Goal: Book appointment/travel/reservation

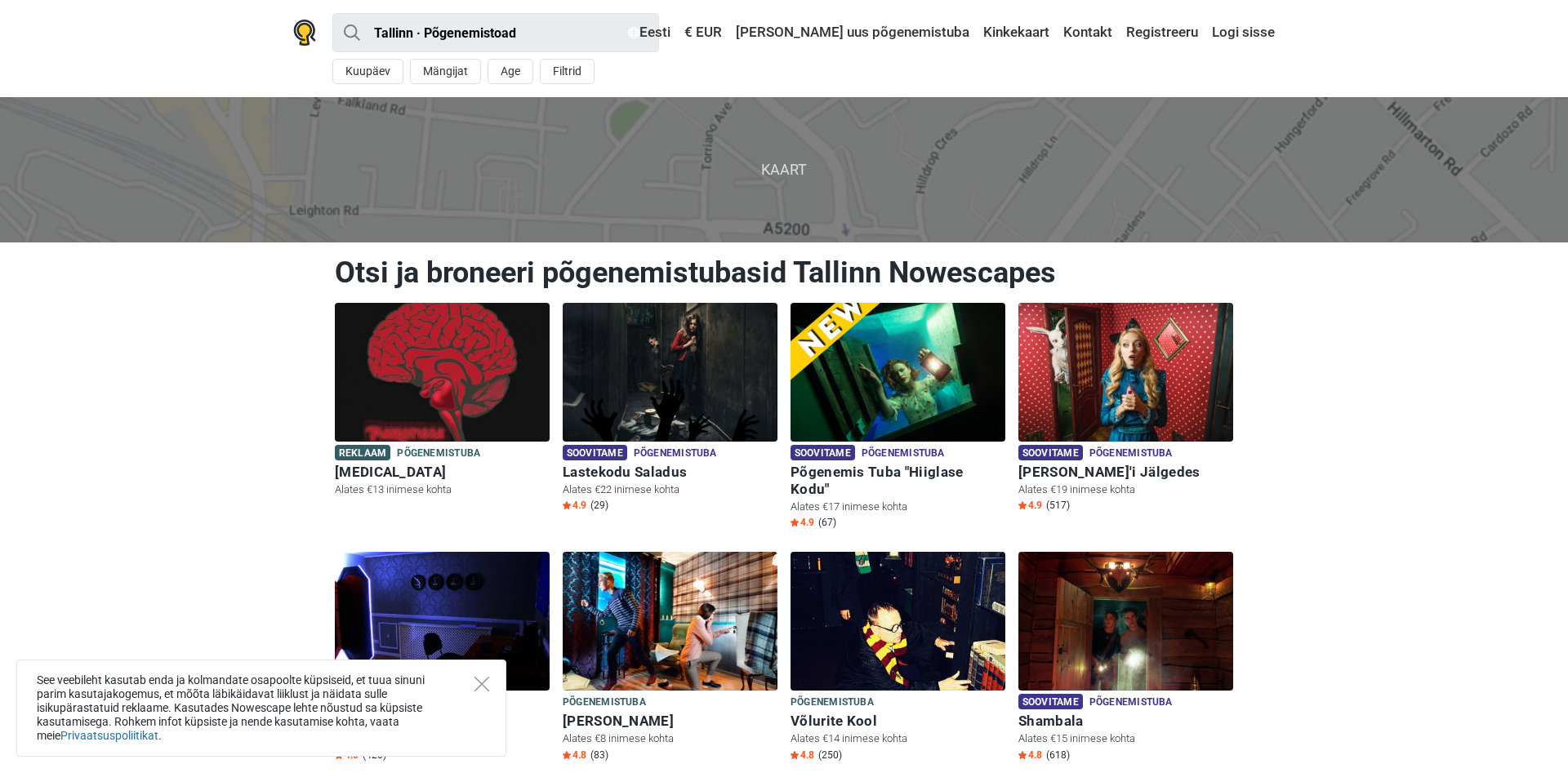
click at [478, 686] on icon "Close" at bounding box center [482, 684] width 15 height 15
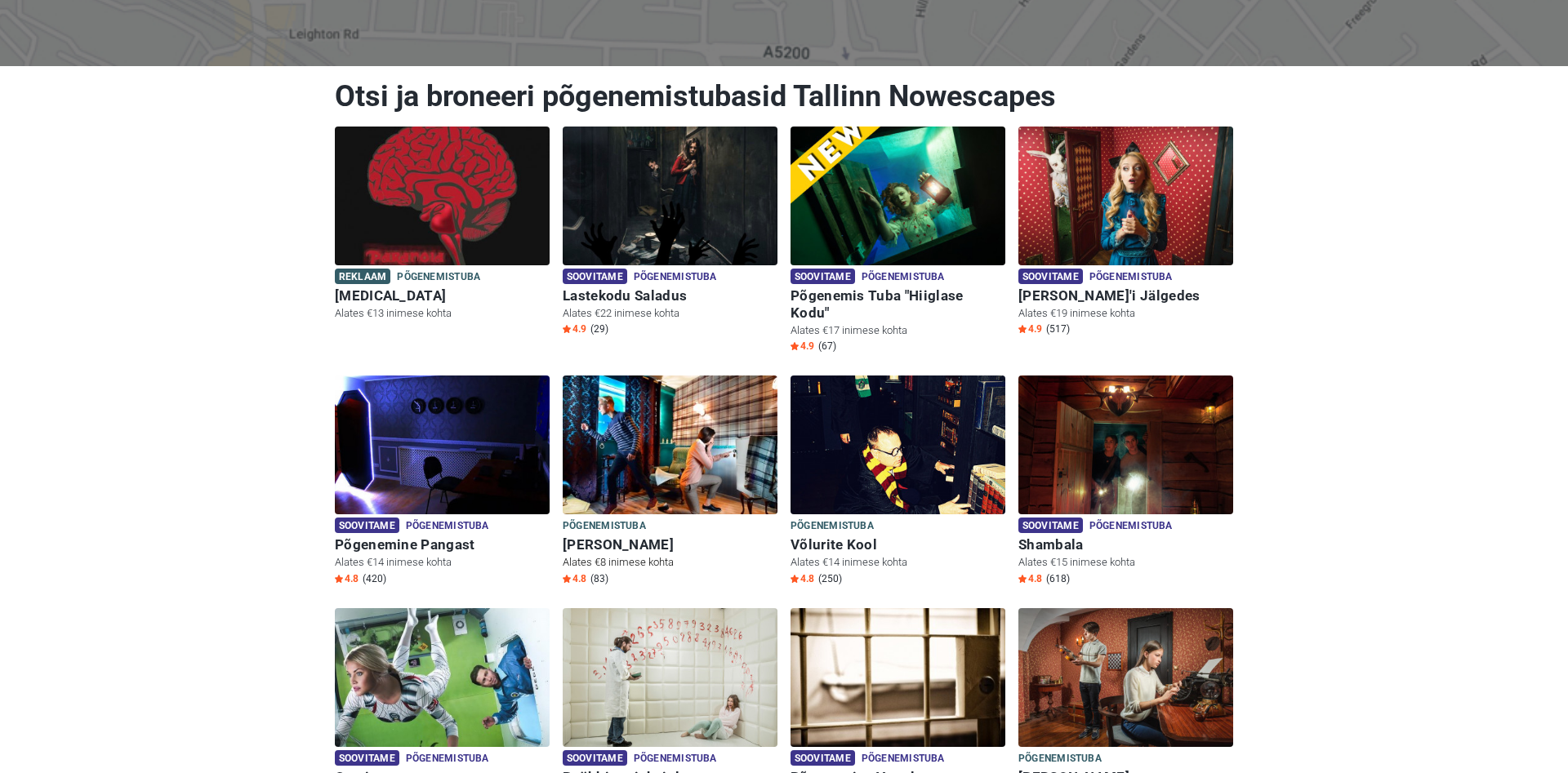
scroll to position [166, 0]
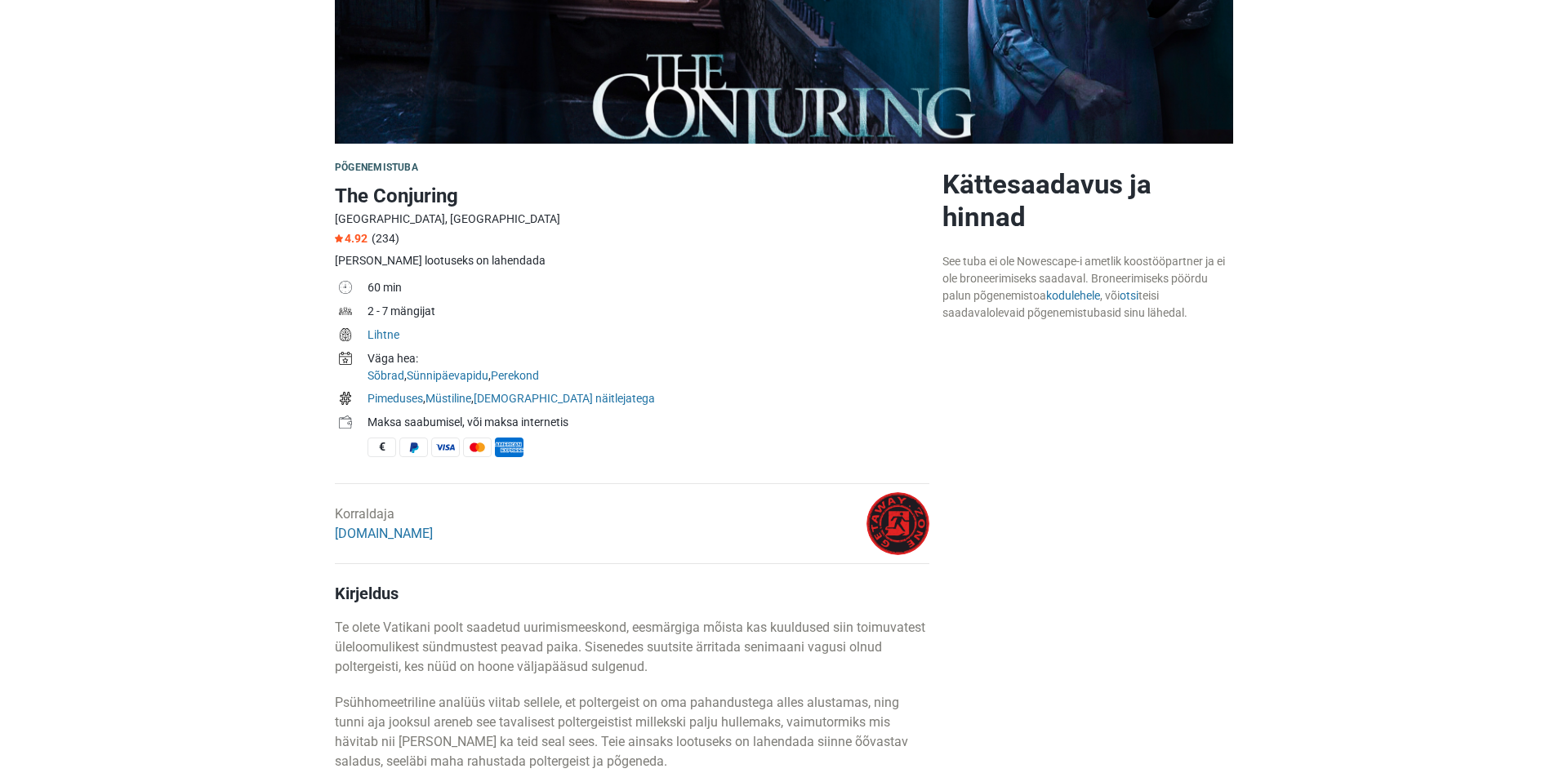
scroll to position [333, 0]
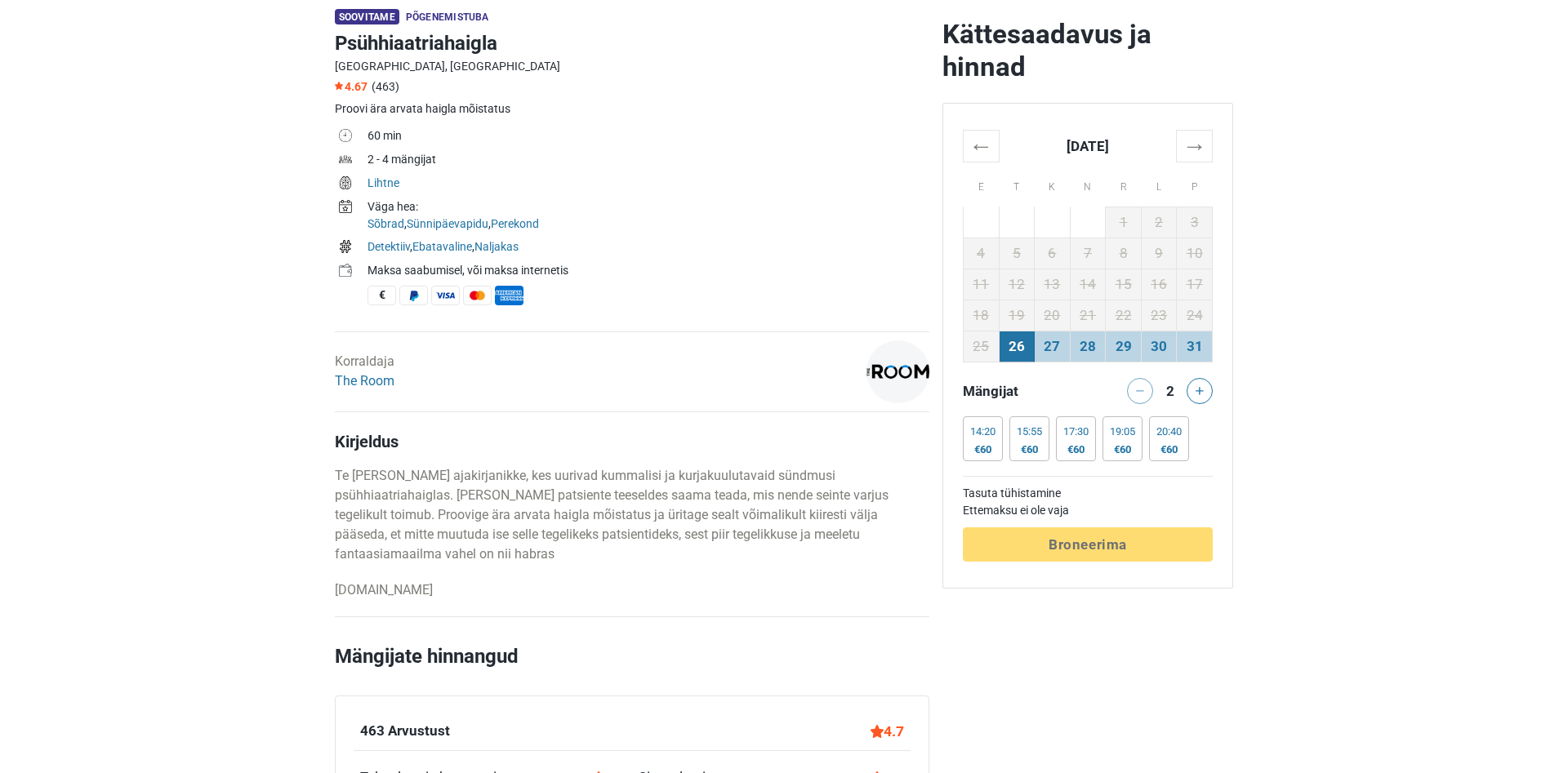
scroll to position [500, 0]
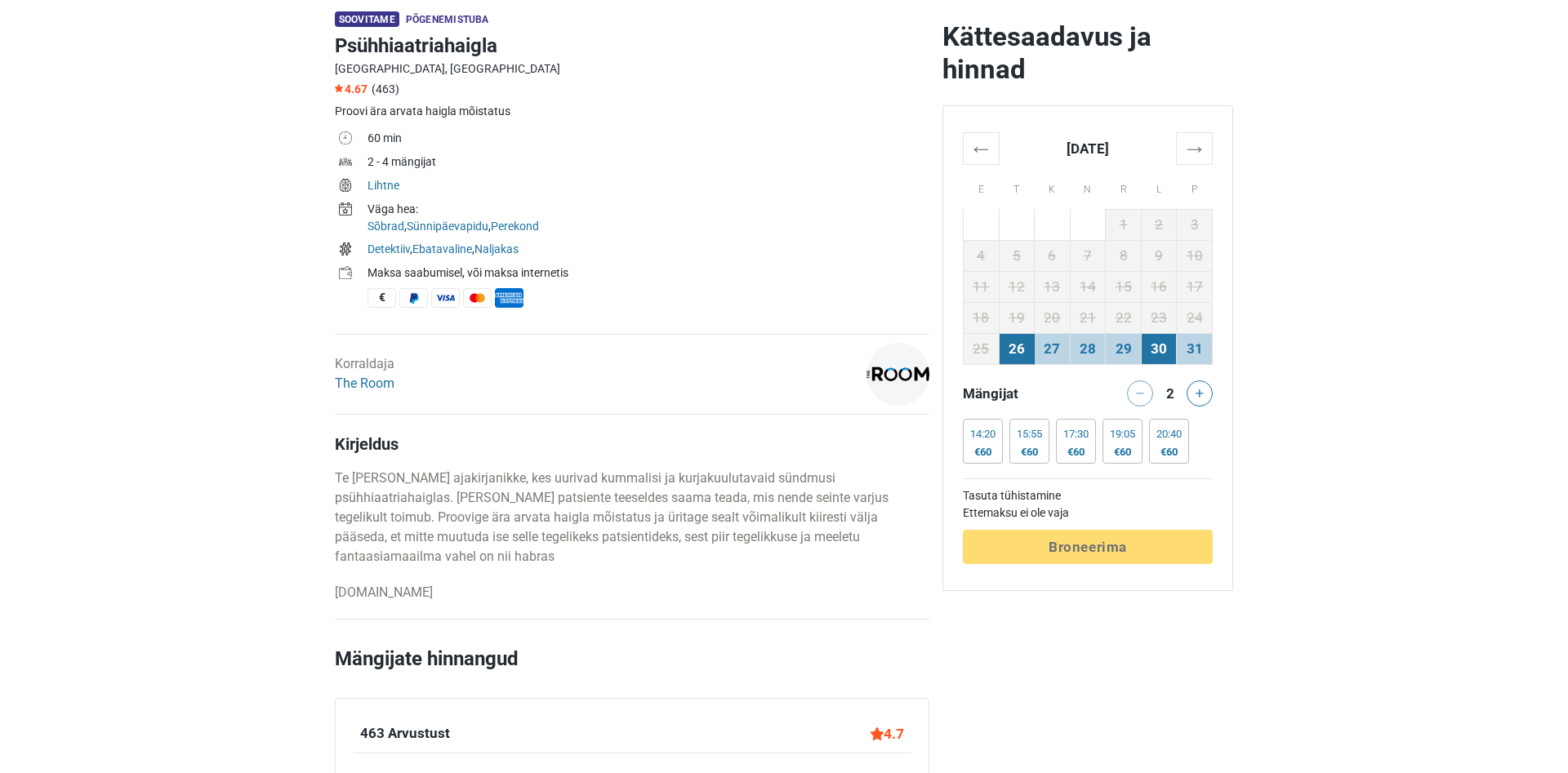
click at [1172, 358] on td "30" at bounding box center [1159, 349] width 36 height 31
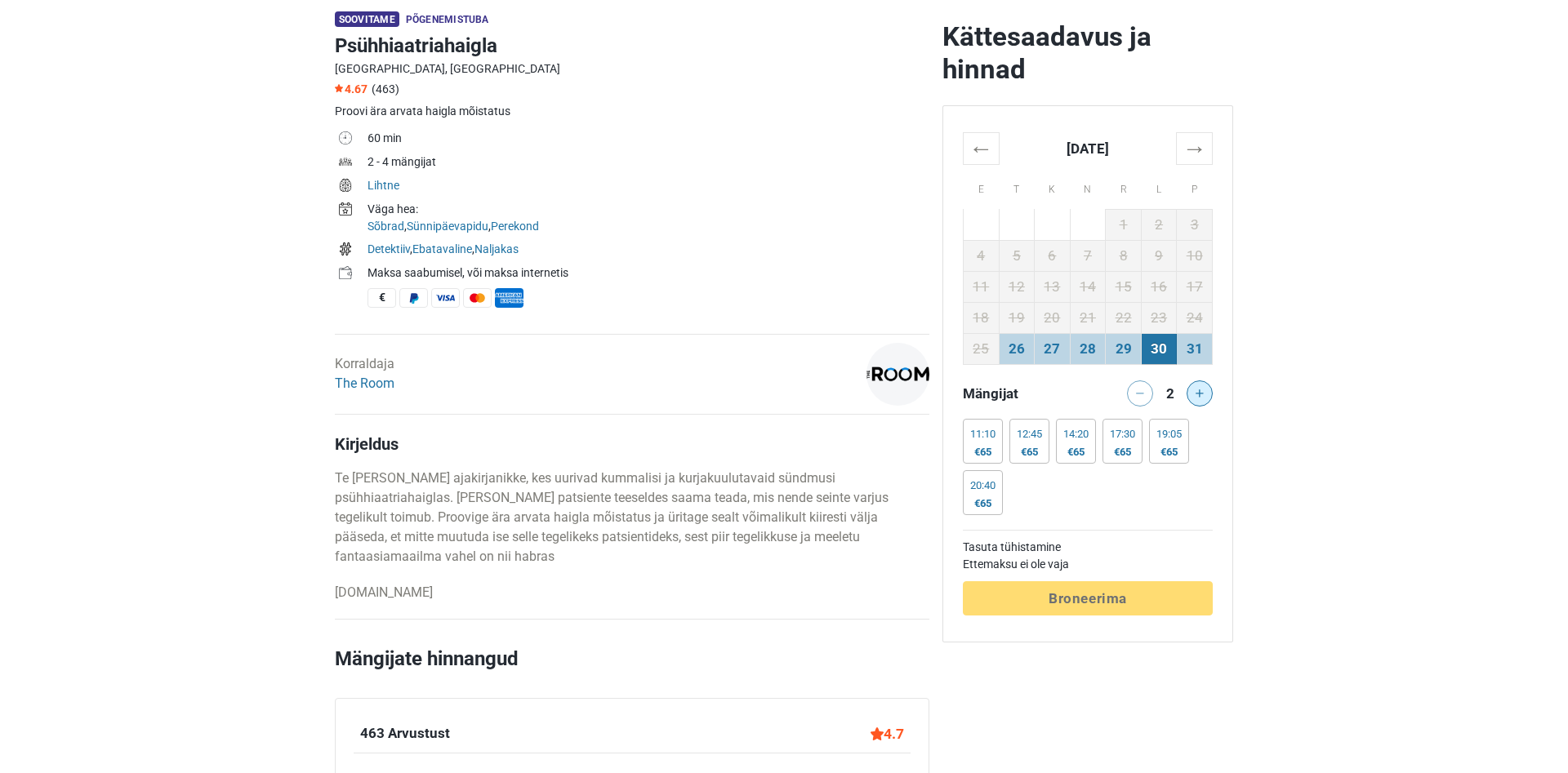
click at [1196, 390] on icon at bounding box center [1200, 393] width 8 height 8
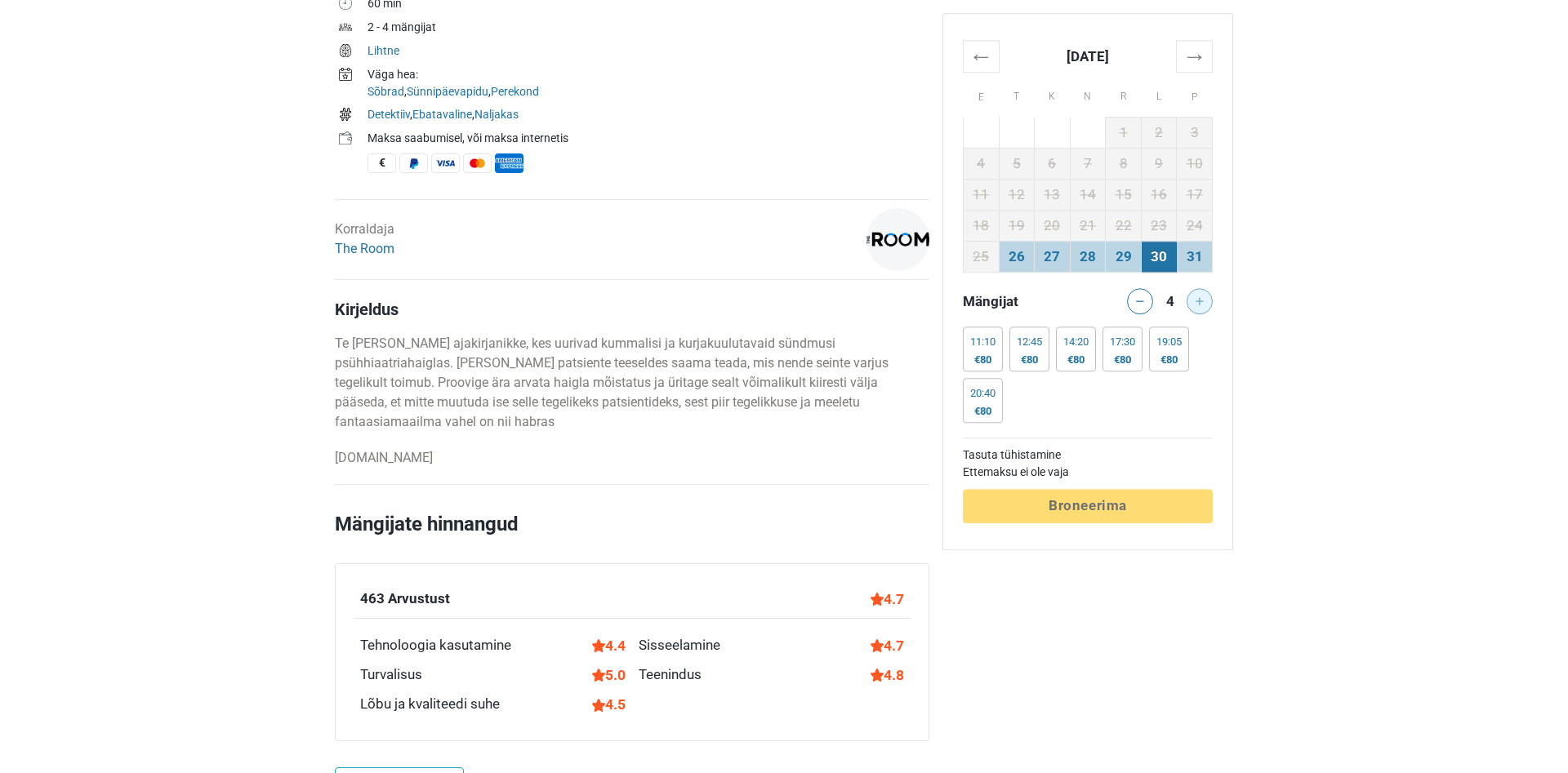
scroll to position [749, 0]
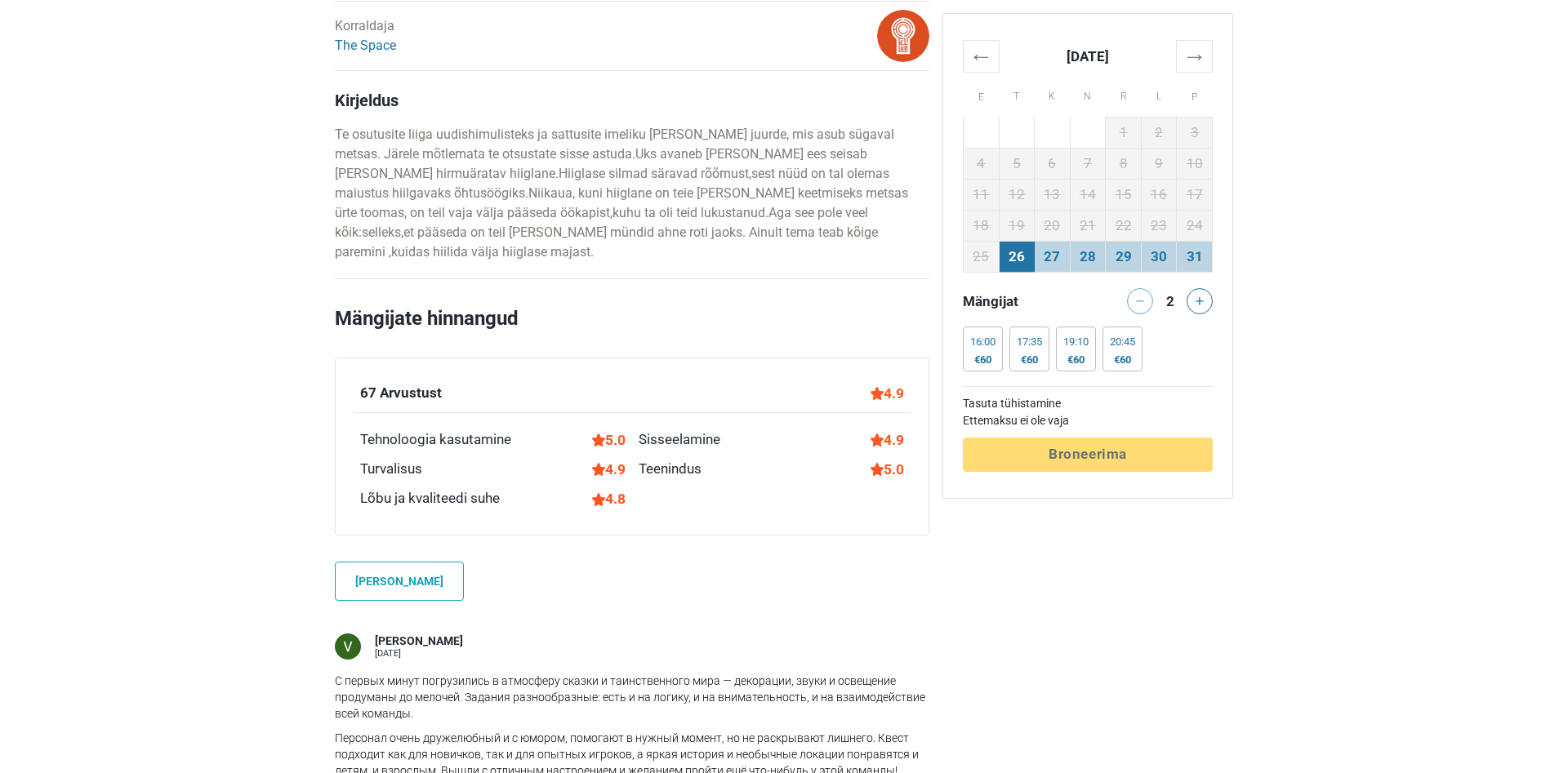
scroll to position [500, 0]
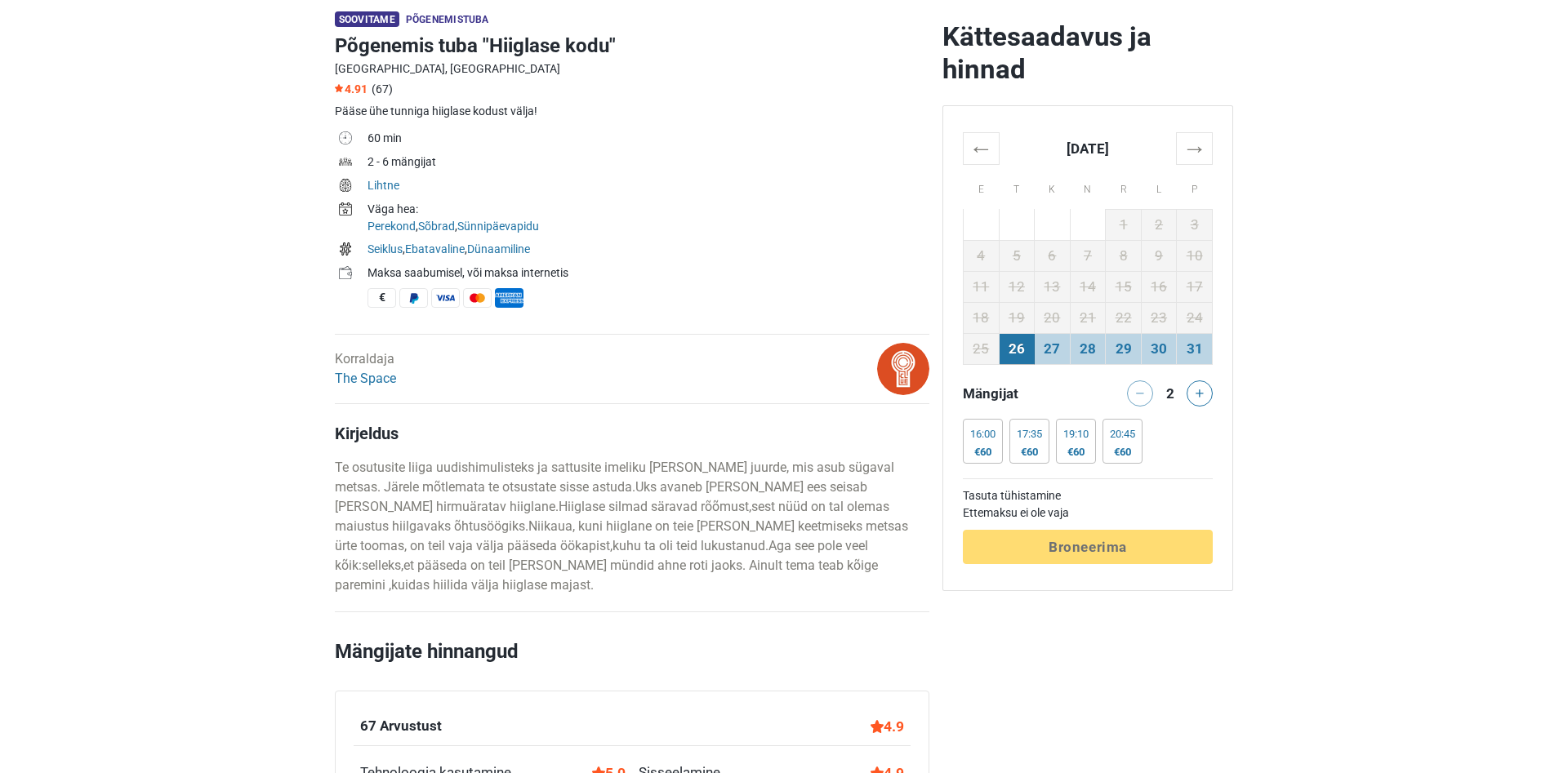
click at [1163, 347] on td "30" at bounding box center [1159, 349] width 36 height 31
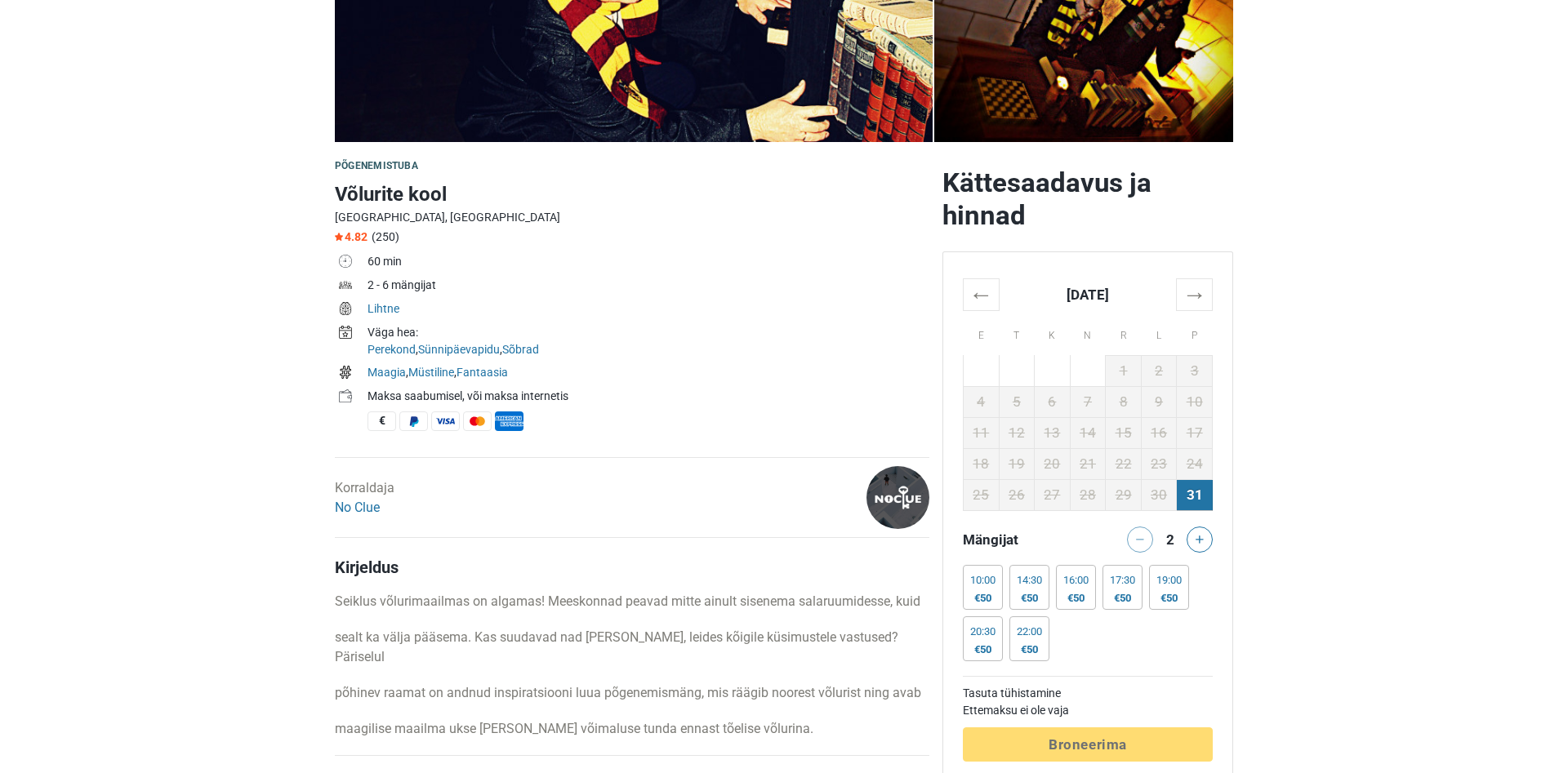
scroll to position [333, 0]
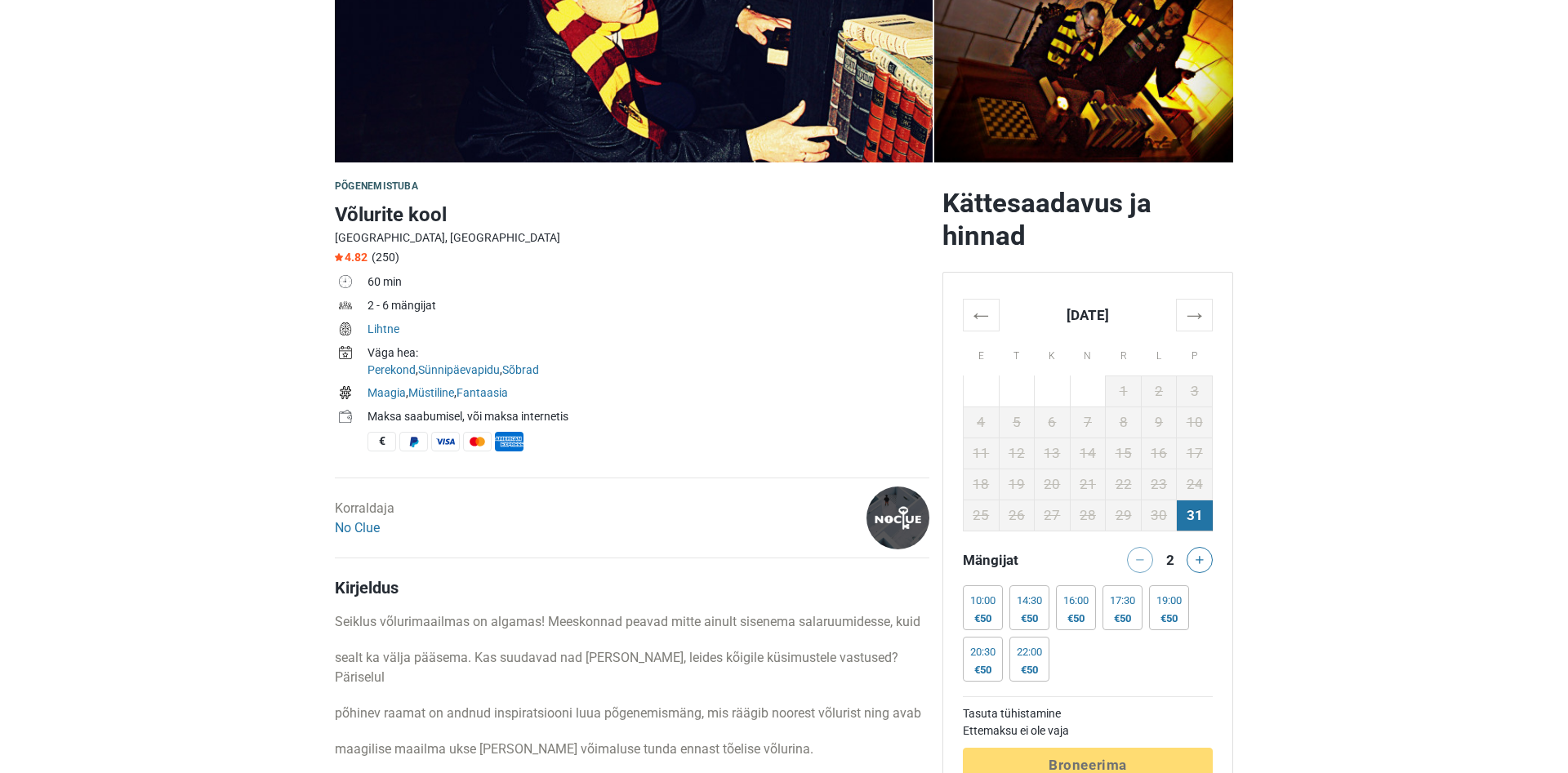
click at [1201, 566] on button at bounding box center [1200, 560] width 26 height 26
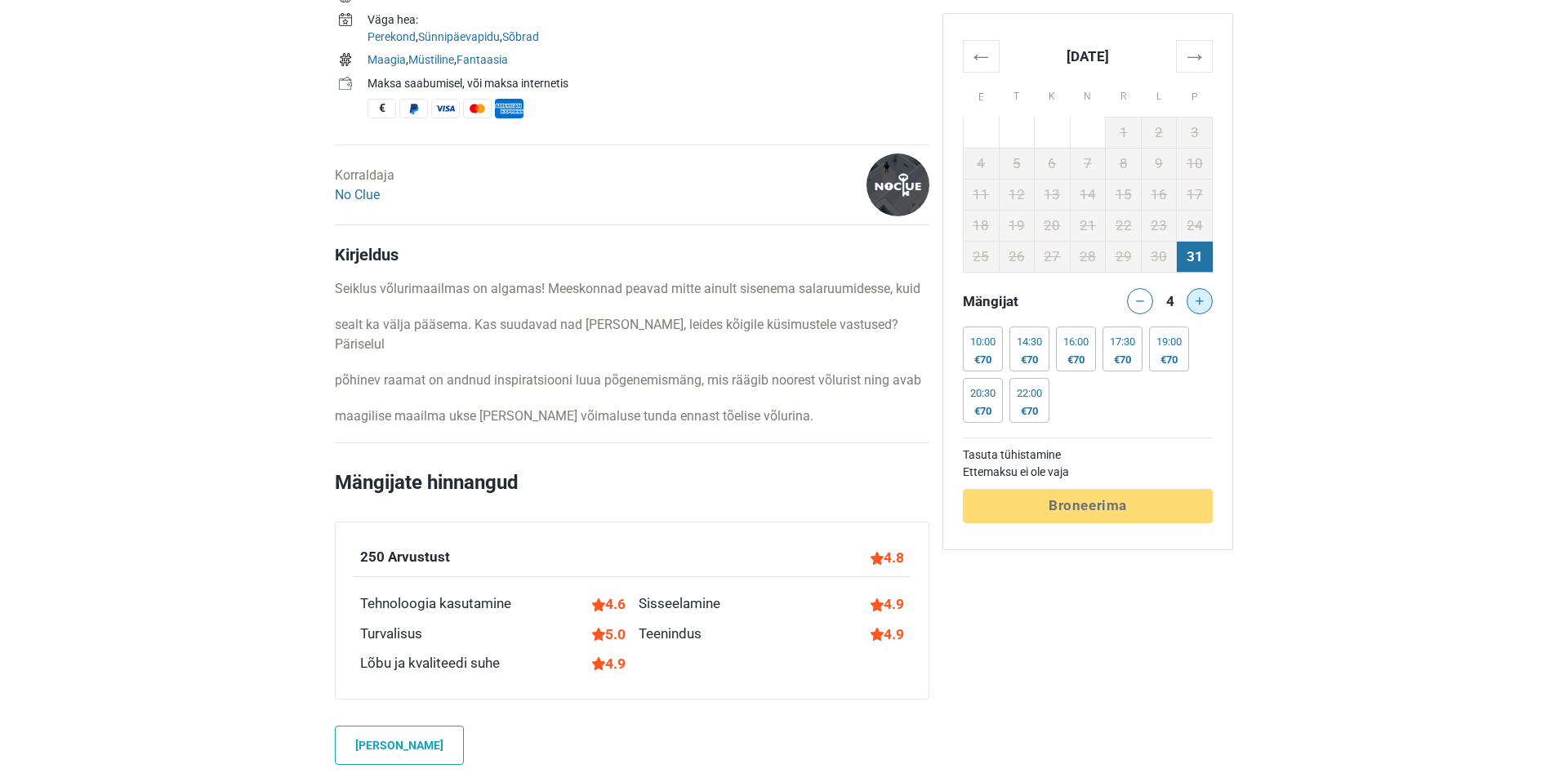
scroll to position [1083, 0]
